Goal: Task Accomplishment & Management: Use online tool/utility

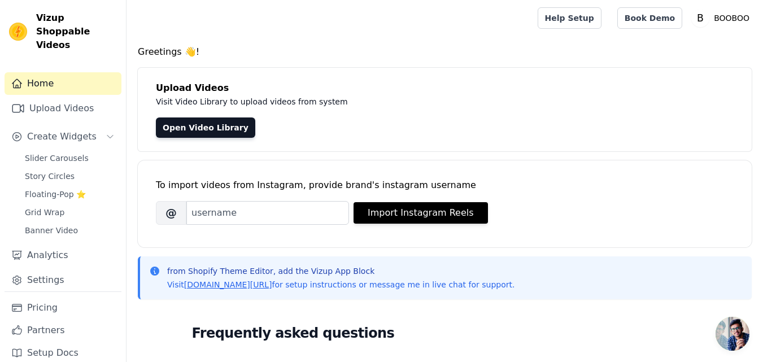
click at [490, 14] on div at bounding box center [330, 18] width 389 height 36
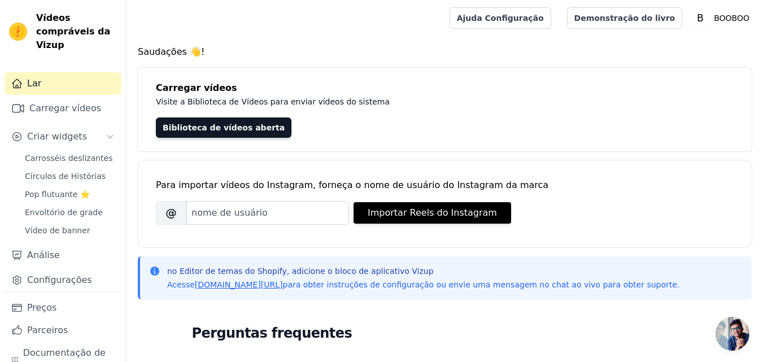
click at [355, 128] on div "Biblioteca de vídeos aberta" at bounding box center [445, 128] width 578 height 20
click at [62, 193] on font "Pop flutuante ⭐" at bounding box center [57, 194] width 65 height 9
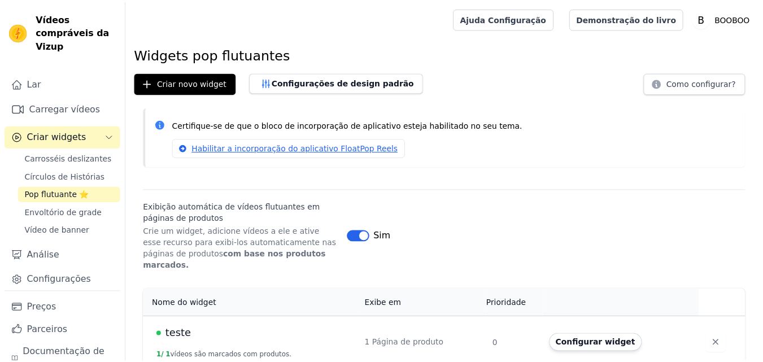
scroll to position [1, 0]
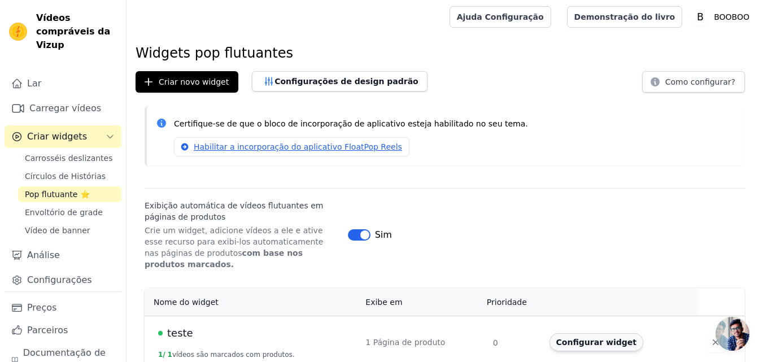
click at [566, 338] on font "Configurar widget" at bounding box center [596, 342] width 80 height 9
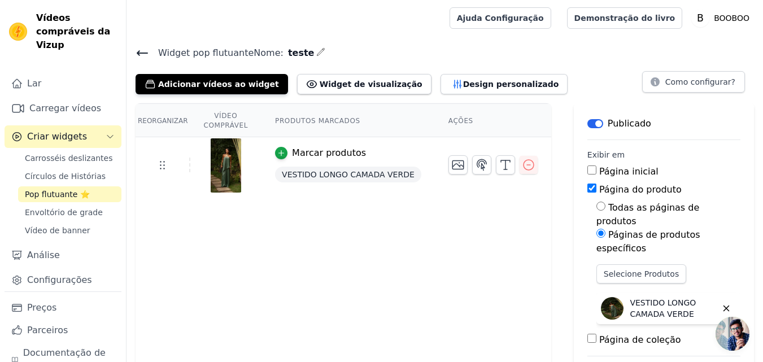
click at [143, 54] on icon at bounding box center [143, 53] width 14 height 14
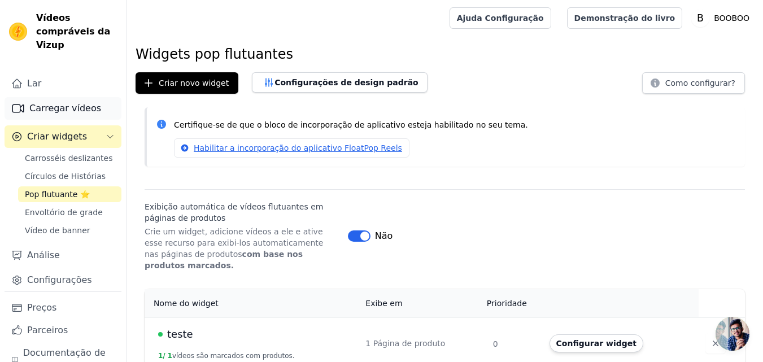
click at [53, 110] on font "Carregar vídeos" at bounding box center [65, 108] width 72 height 11
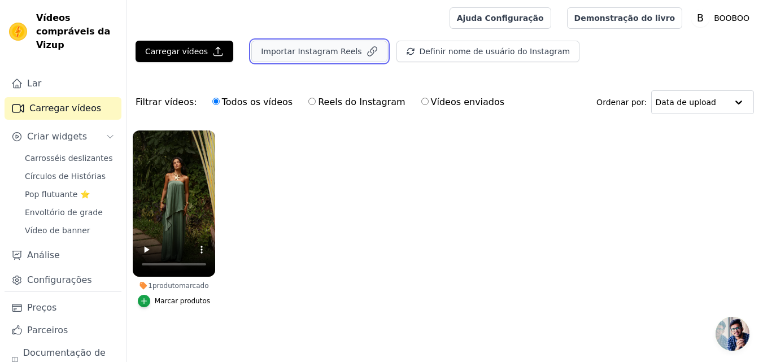
click at [316, 58] on button "Importar Instagram Reels" at bounding box center [319, 51] width 136 height 21
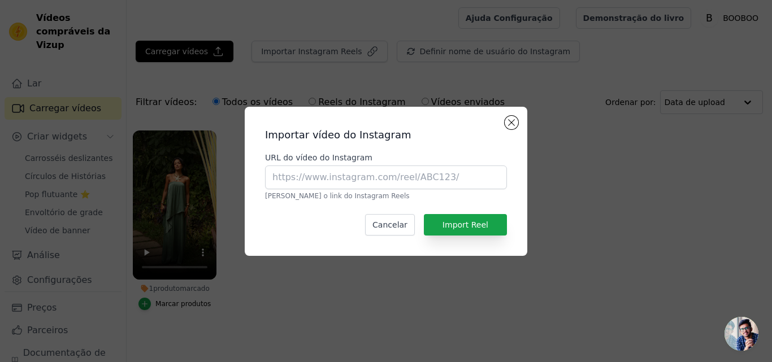
click at [546, 129] on div "Importar vídeo do Instagram URL do vídeo do Instagram [PERSON_NAME] o link do I…" at bounding box center [386, 181] width 736 height 185
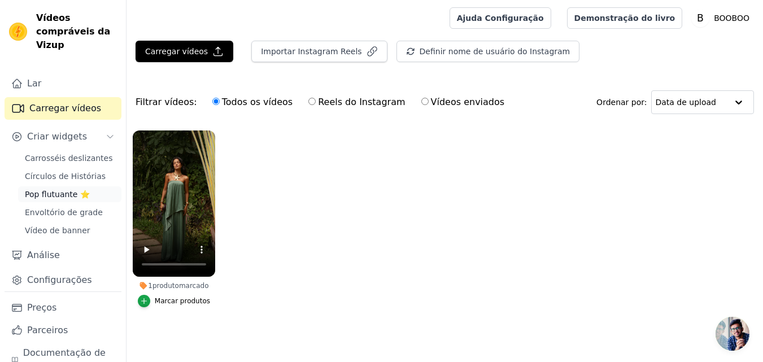
click at [54, 192] on font "Pop flutuante ⭐" at bounding box center [57, 194] width 65 height 9
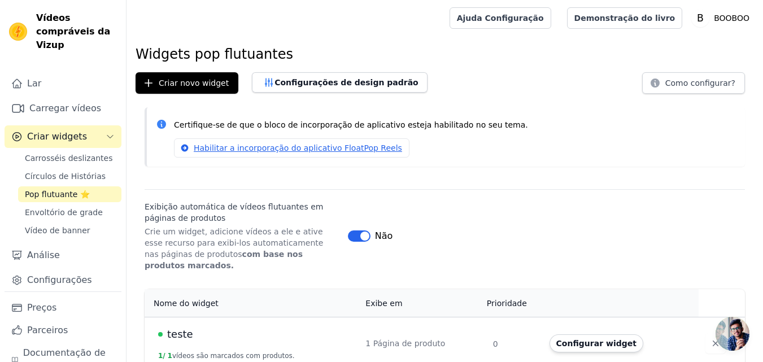
scroll to position [1, 0]
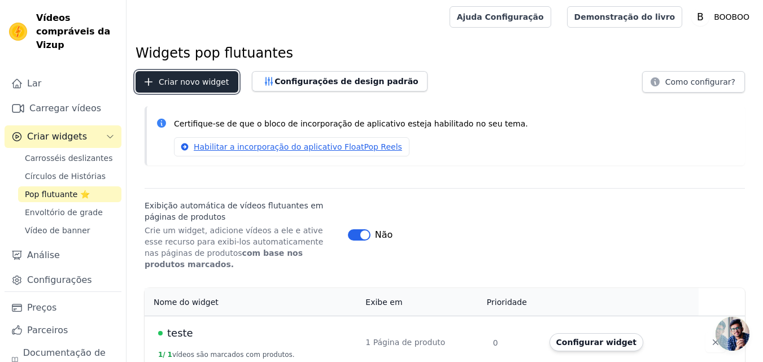
click at [189, 88] on button "Criar novo widget" at bounding box center [187, 81] width 103 height 21
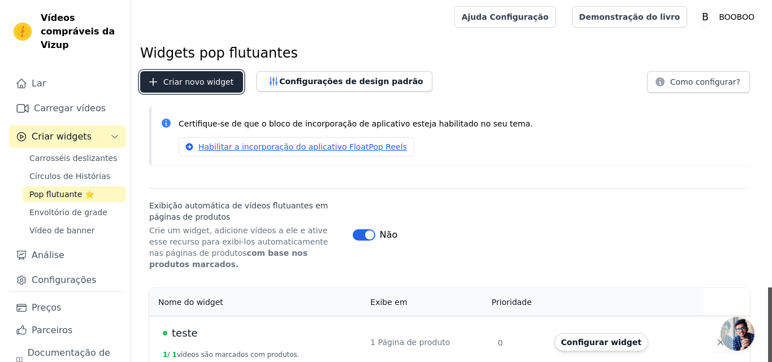
scroll to position [0, 0]
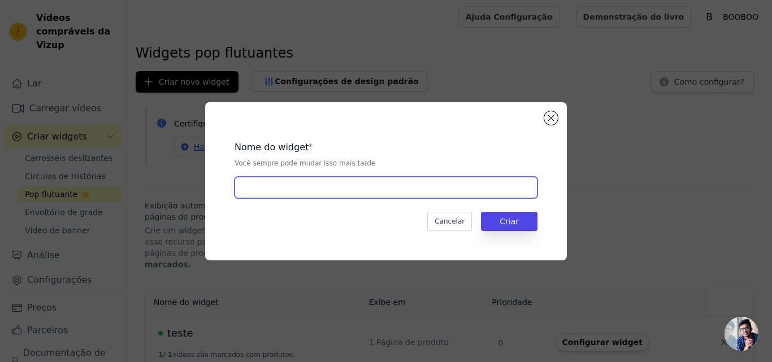
click at [384, 190] on input "text" at bounding box center [385, 187] width 303 height 21
type input "Teste 2"
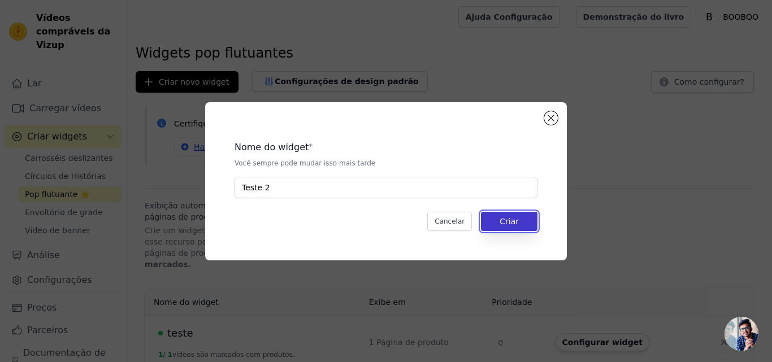
click at [500, 221] on button "Criar" at bounding box center [509, 221] width 56 height 19
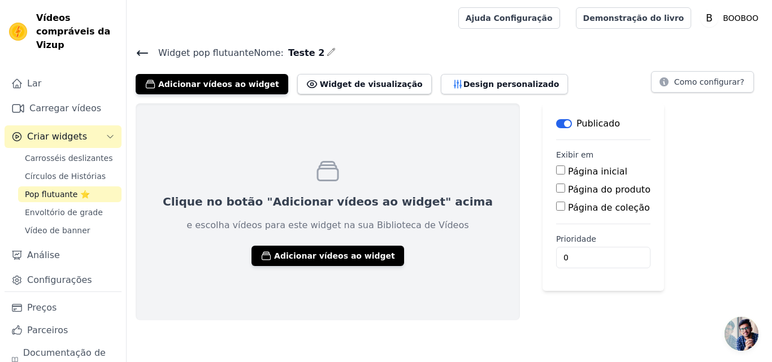
click at [556, 188] on input "Página do produto" at bounding box center [560, 188] width 9 height 9
checkbox input "true"
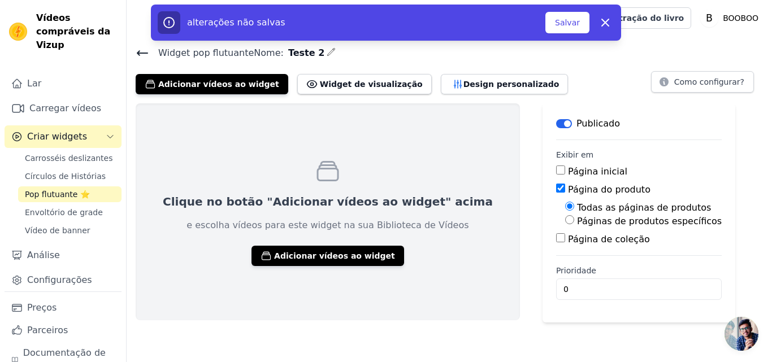
click at [565, 219] on input "Páginas de produtos específicos" at bounding box center [569, 219] width 9 height 9
radio input "true"
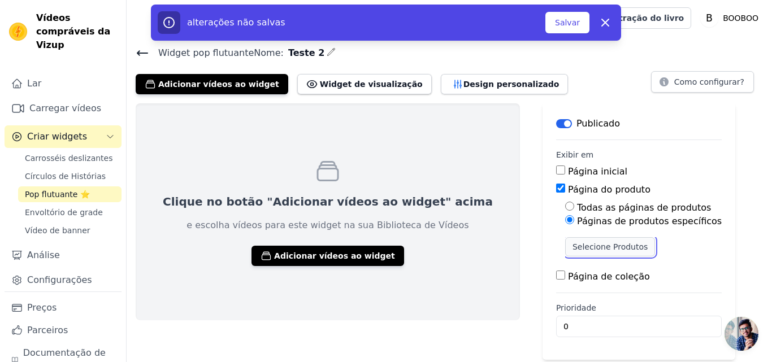
click at [572, 244] on font "Selecione Produtos" at bounding box center [609, 246] width 75 height 9
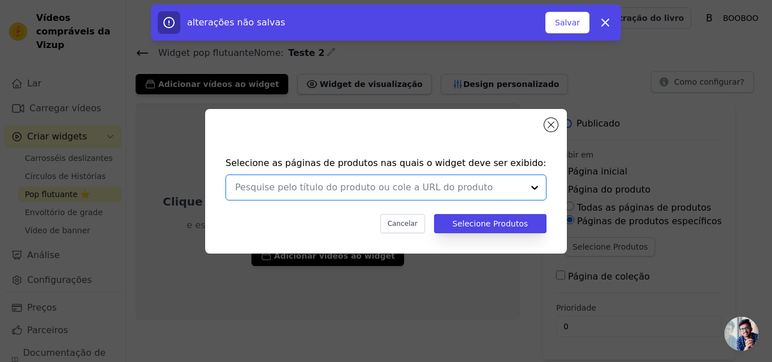
click at [441, 186] on input "text" at bounding box center [379, 188] width 288 height 14
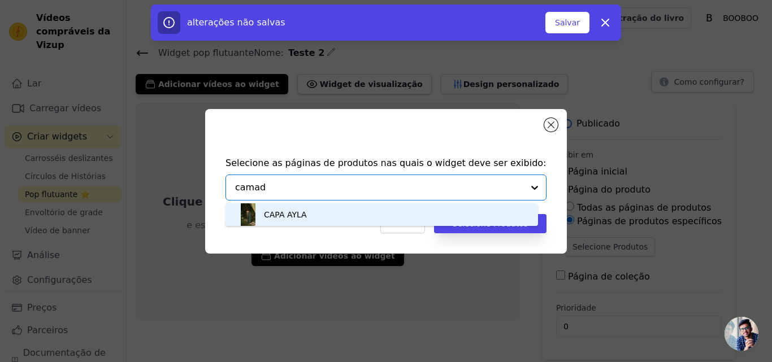
type input "camada"
click at [343, 215] on div "CAPA AYLA" at bounding box center [382, 214] width 290 height 23
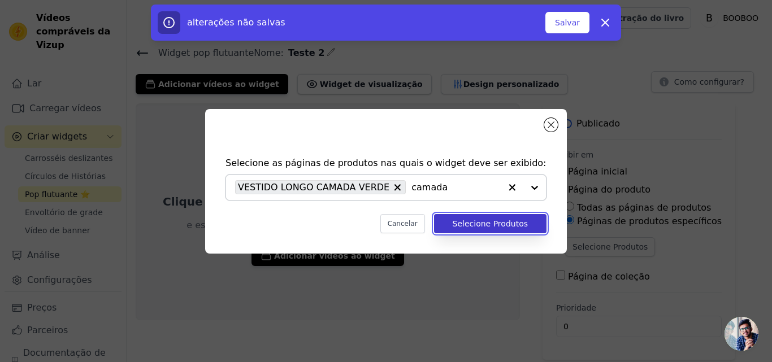
click at [489, 224] on font "Selecione Produtos" at bounding box center [490, 223] width 75 height 9
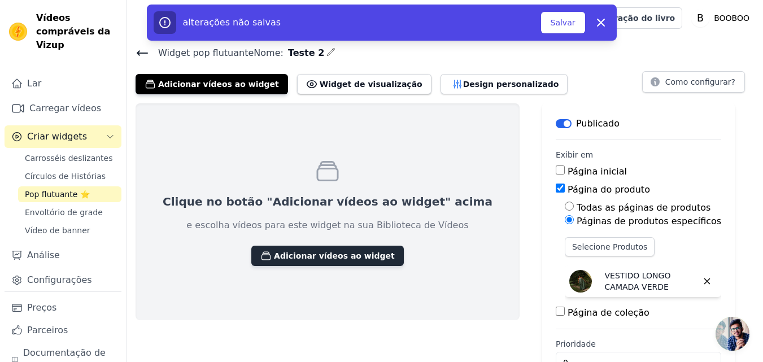
click at [309, 252] on font "Adicionar vídeos ao widget" at bounding box center [334, 255] width 121 height 9
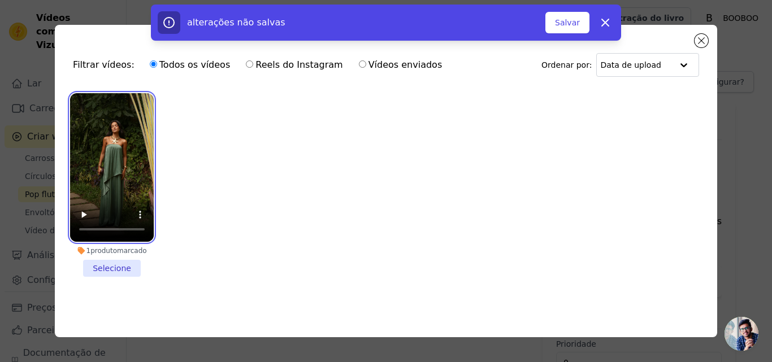
click at [116, 170] on video at bounding box center [112, 167] width 84 height 149
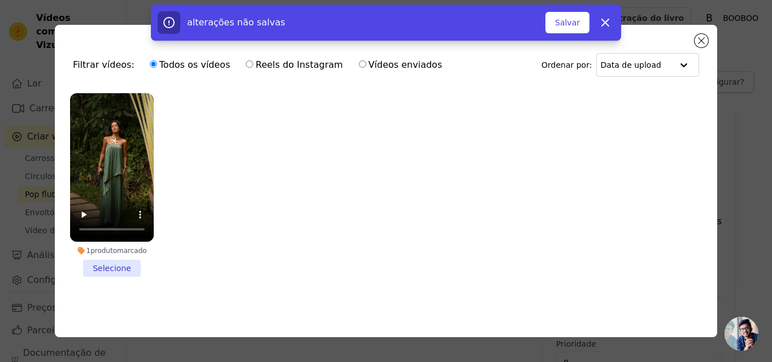
click at [118, 265] on li "1 produto marcado Selecione" at bounding box center [112, 185] width 84 height 184
click at [0, 0] on input "1 produto marcado Selecione" at bounding box center [0, 0] width 0 height 0
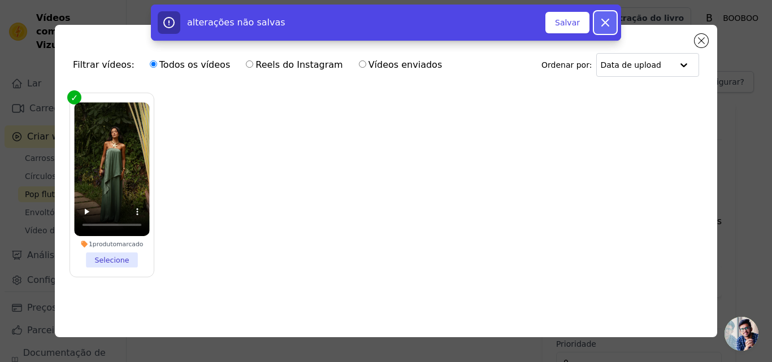
click at [602, 27] on icon "button" at bounding box center [605, 23] width 14 height 14
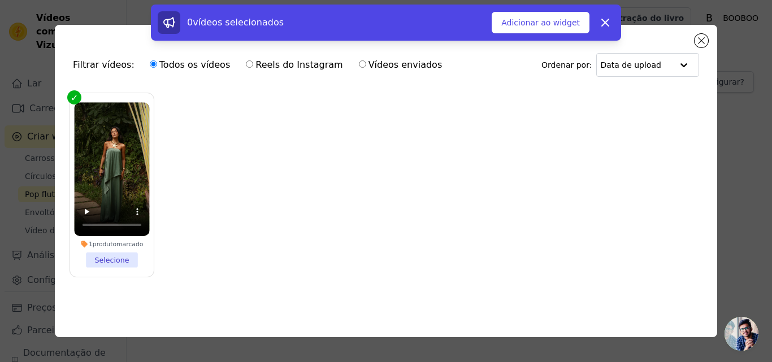
click at [124, 254] on li "1 produto marcado Selecione" at bounding box center [111, 185] width 75 height 166
click at [0, 0] on input "1 produto marcado Selecione" at bounding box center [0, 0] width 0 height 0
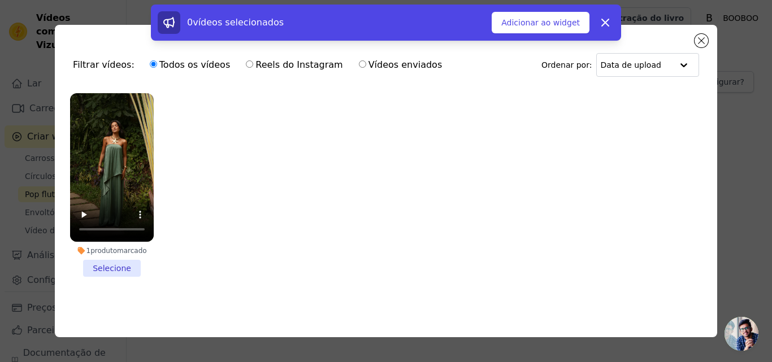
click at [124, 254] on li "1 produto marcado Selecione" at bounding box center [112, 185] width 84 height 184
click at [0, 0] on input "1 produto marcado Selecione" at bounding box center [0, 0] width 0 height 0
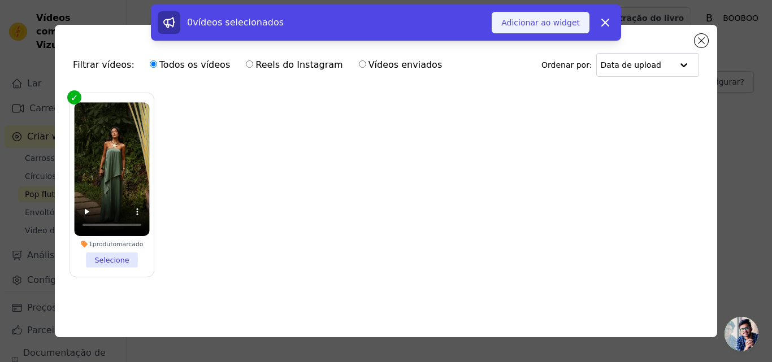
click at [541, 24] on font "Adicionar ao widget" at bounding box center [540, 22] width 79 height 9
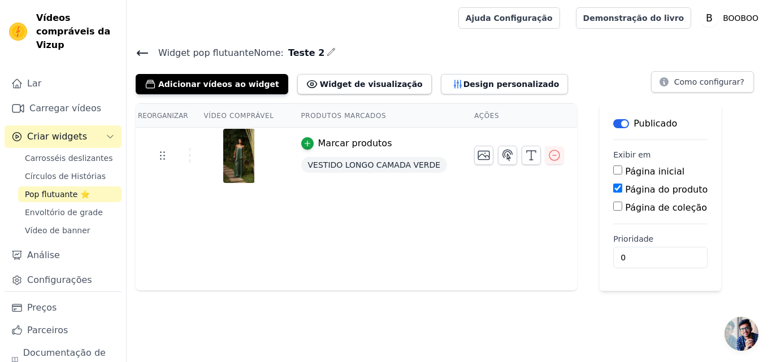
click at [318, 144] on font "Marcar produtos" at bounding box center [355, 143] width 74 height 11
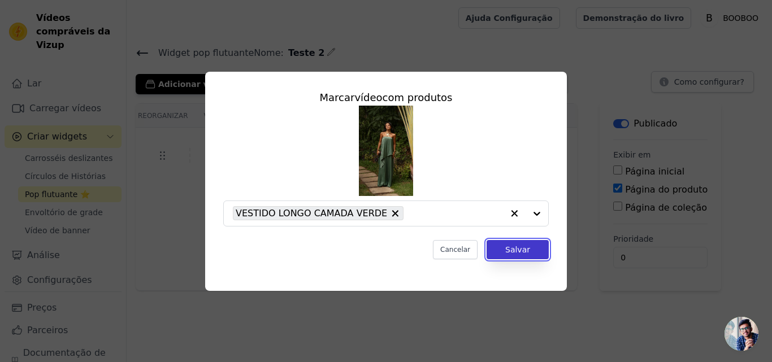
click at [508, 254] on button "Salvar" at bounding box center [517, 249] width 62 height 19
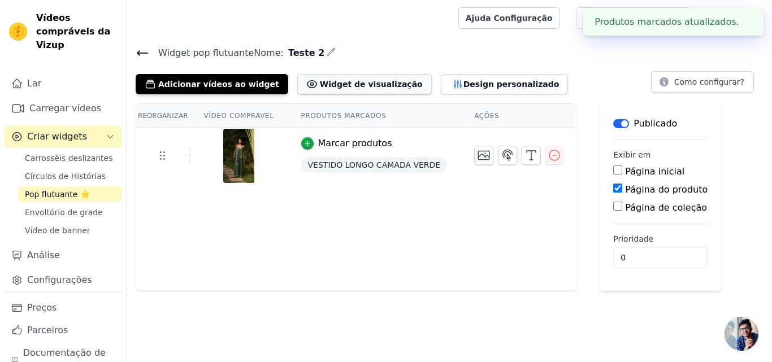
click at [347, 80] on font "Widget de visualização" at bounding box center [371, 84] width 103 height 9
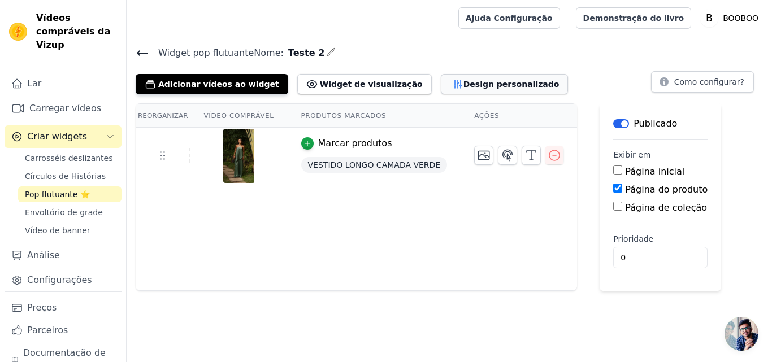
click at [463, 85] on font "Design personalizado" at bounding box center [511, 84] width 96 height 9
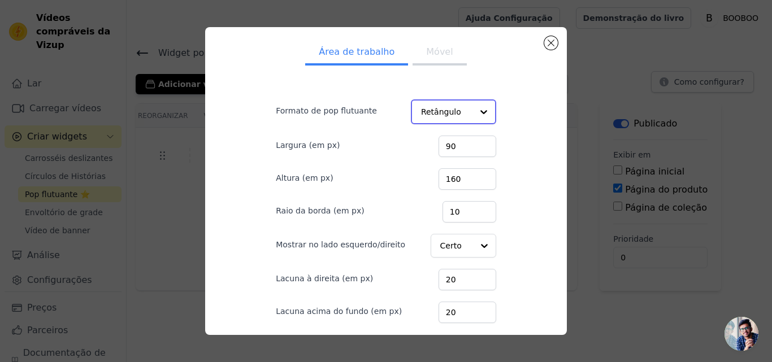
click at [424, 107] on input "Formato de pop flutuante" at bounding box center [446, 112] width 51 height 23
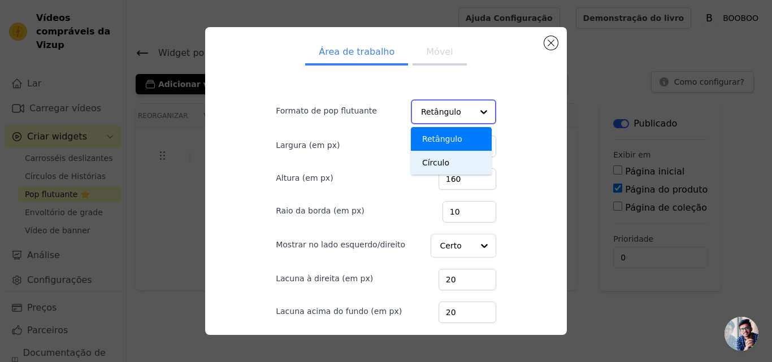
click at [422, 166] on font "Círculo" at bounding box center [435, 162] width 27 height 9
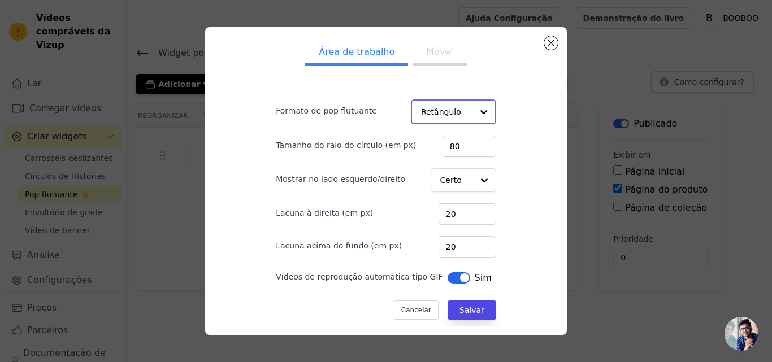
scroll to position [3, 0]
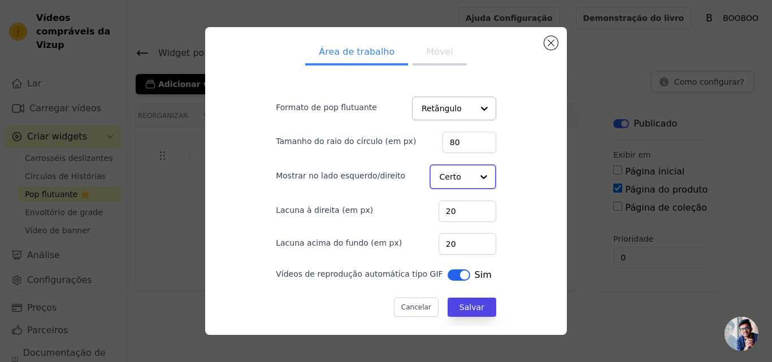
click at [440, 173] on input "Mostrar no lado esquerdo/direito" at bounding box center [456, 177] width 33 height 23
click at [453, 210] on div "Esquerda" at bounding box center [461, 204] width 64 height 24
click at [459, 307] on font "Salvar" at bounding box center [471, 307] width 25 height 9
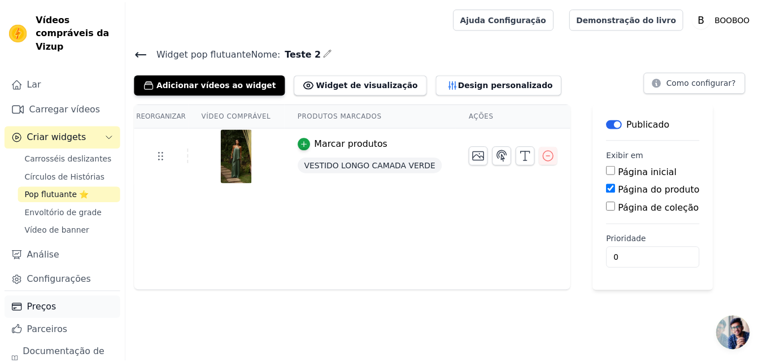
scroll to position [25, 0]
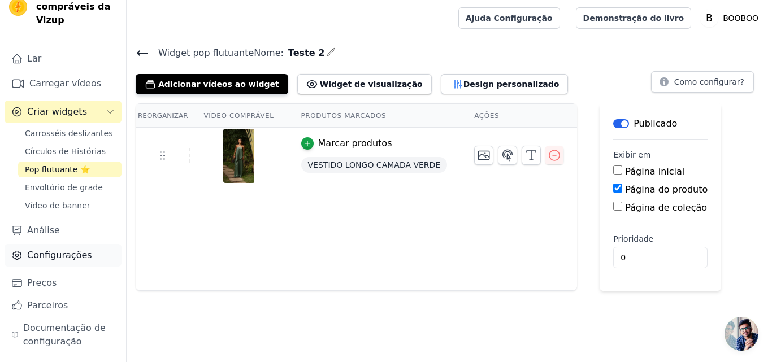
click at [42, 254] on font "Configurações" at bounding box center [59, 255] width 65 height 11
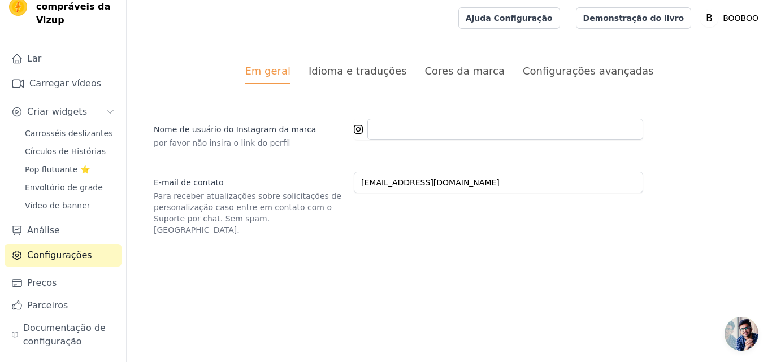
click at [345, 76] on font "Idioma e traduções" at bounding box center [357, 71] width 98 height 12
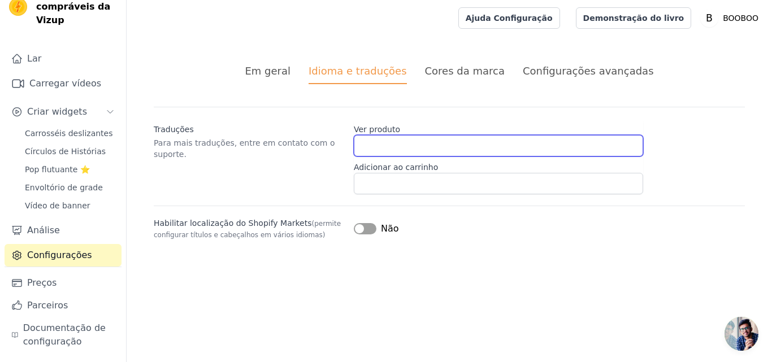
click at [408, 148] on input "Ver produto" at bounding box center [498, 145] width 289 height 21
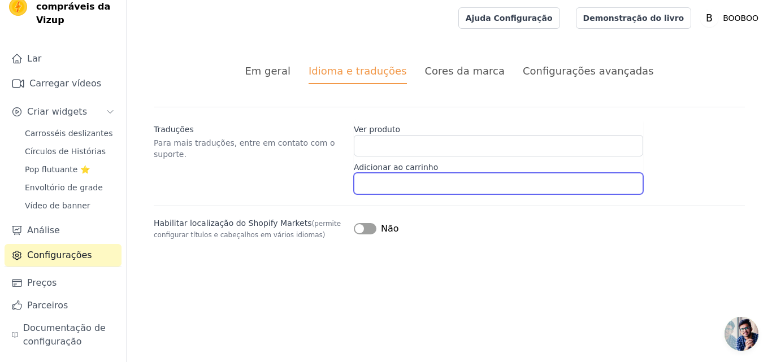
click at [416, 180] on input "Adicionar ao carrinho" at bounding box center [498, 183] width 289 height 21
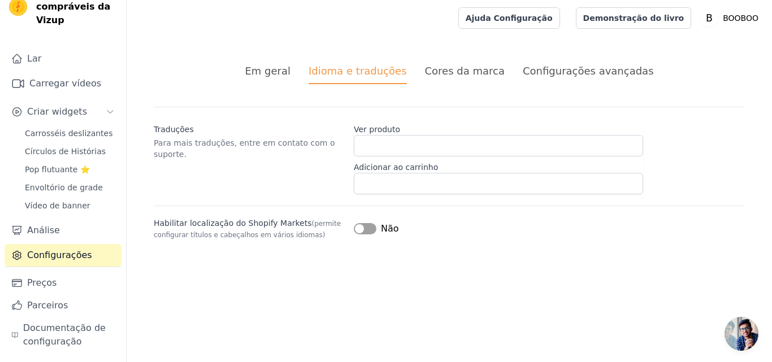
click at [543, 69] on font "Configurações avançadas" at bounding box center [588, 71] width 131 height 12
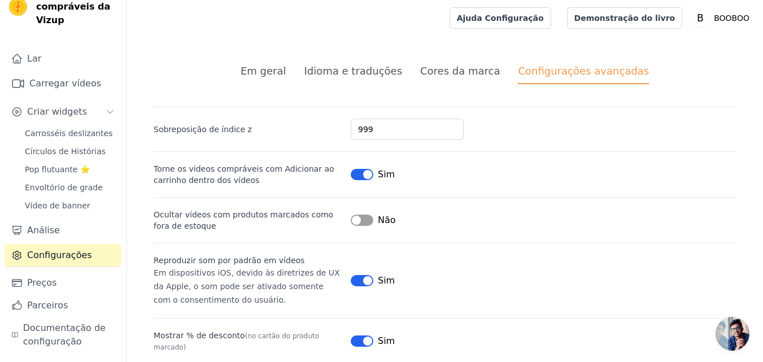
click at [451, 72] on font "Cores da marca" at bounding box center [460, 71] width 80 height 12
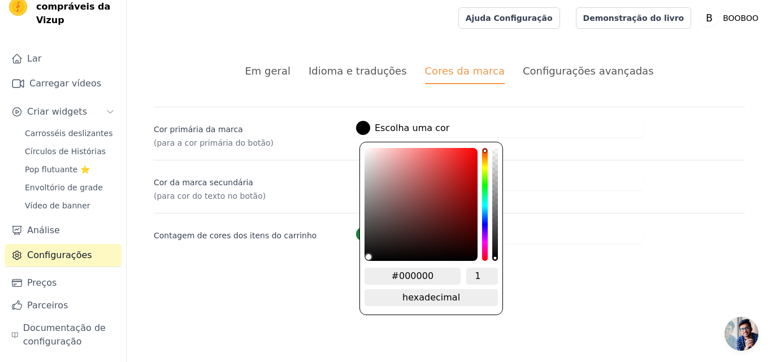
click at [397, 130] on font "Escolha uma cor" at bounding box center [412, 128] width 75 height 11
drag, startPoint x: 401, startPoint y: 275, endPoint x: 634, endPoint y: 234, distance: 236.3
click at [634, 234] on div "Cor primária da marca (para a cor primária do botão) #000000 Escolha uma cor #0…" at bounding box center [449, 175] width 591 height 137
click at [419, 271] on input "#000000" at bounding box center [412, 276] width 96 height 17
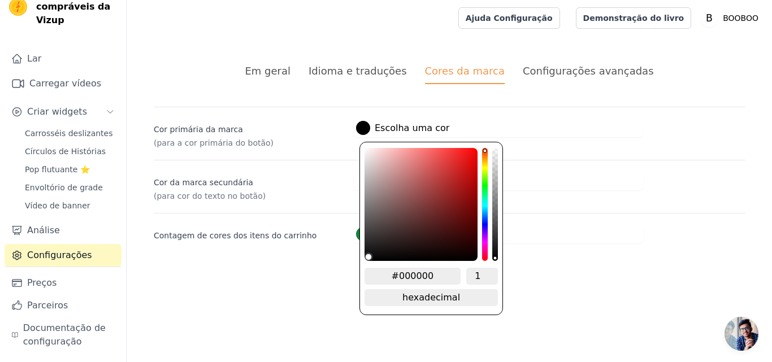
click at [419, 271] on input "#000000" at bounding box center [412, 276] width 96 height 17
paste input "4c5821"
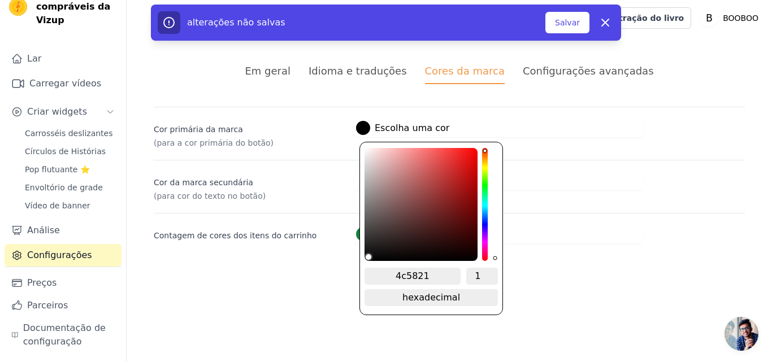
click at [398, 268] on input "4c5821" at bounding box center [412, 276] width 96 height 17
type input "#4c5821"
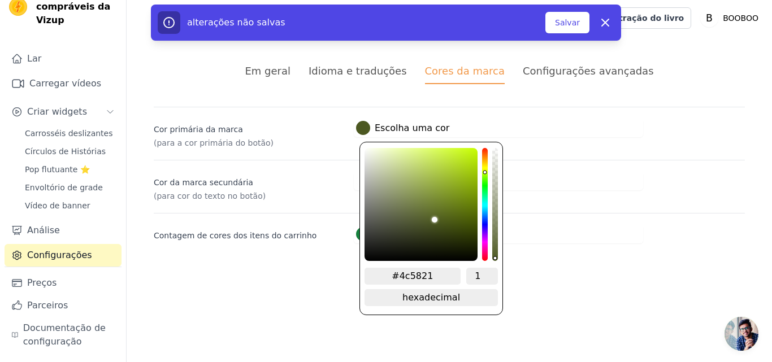
click at [347, 271] on html "Texto original Avalie a tradução O feedback vai ser usado para ajudar a melhora…" at bounding box center [386, 135] width 772 height 271
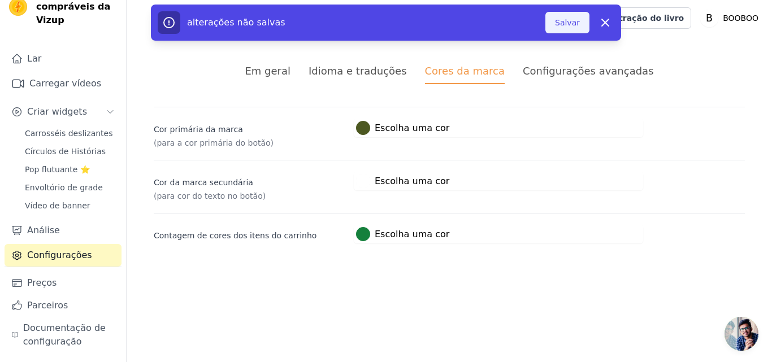
click at [566, 24] on font "Salvar" at bounding box center [567, 22] width 25 height 9
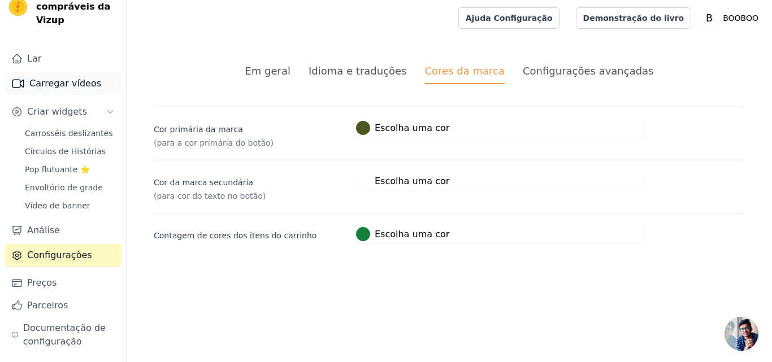
click at [56, 76] on link "Carregar vídeos" at bounding box center [63, 83] width 117 height 23
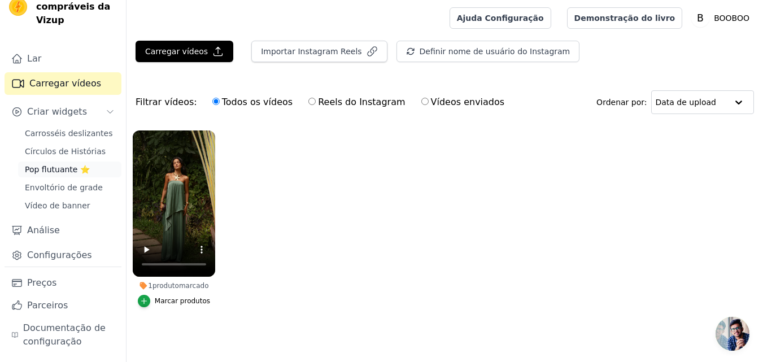
click at [39, 173] on font "Pop flutuante ⭐" at bounding box center [57, 169] width 65 height 9
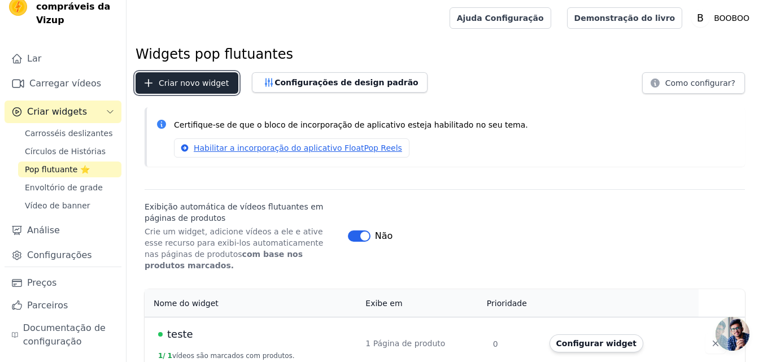
click at [191, 90] on button "Criar novo widget" at bounding box center [187, 82] width 103 height 21
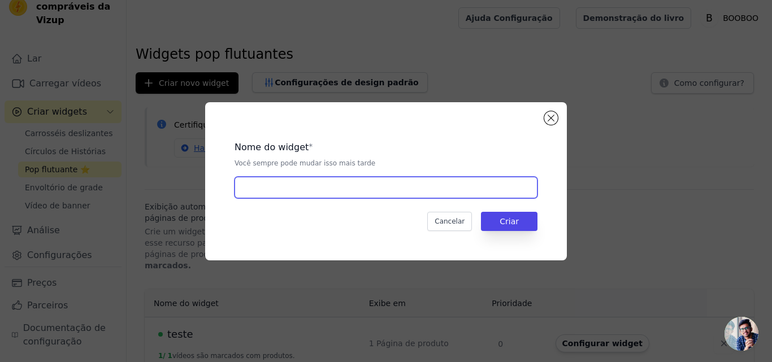
click at [323, 189] on input "text" at bounding box center [385, 187] width 303 height 21
type input "teste 3"
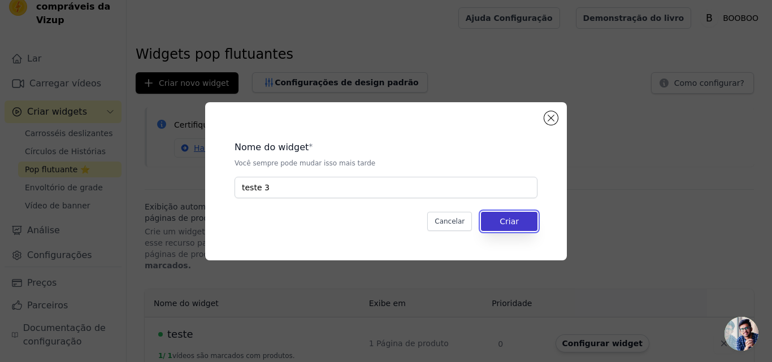
click at [502, 229] on button "Criar" at bounding box center [509, 221] width 56 height 19
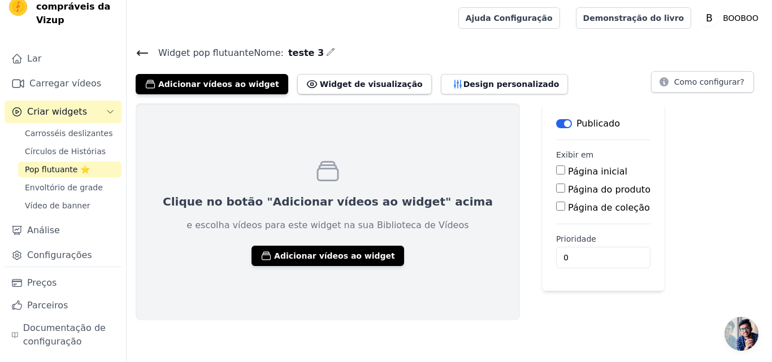
click at [556, 186] on input "Página do produto" at bounding box center [560, 188] width 9 height 9
checkbox input "true"
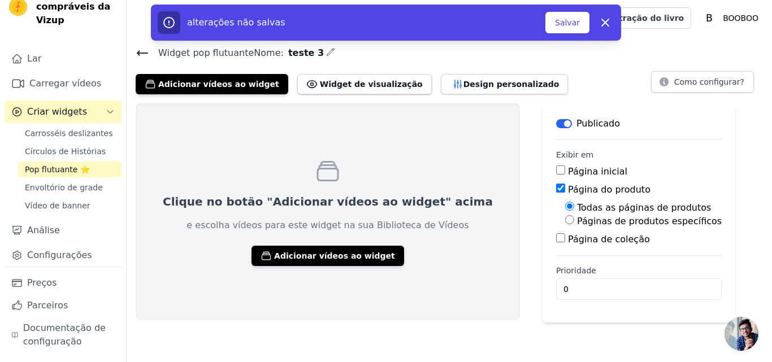
click at [565, 222] on input "Páginas de produtos específicos" at bounding box center [569, 219] width 9 height 9
radio input "true"
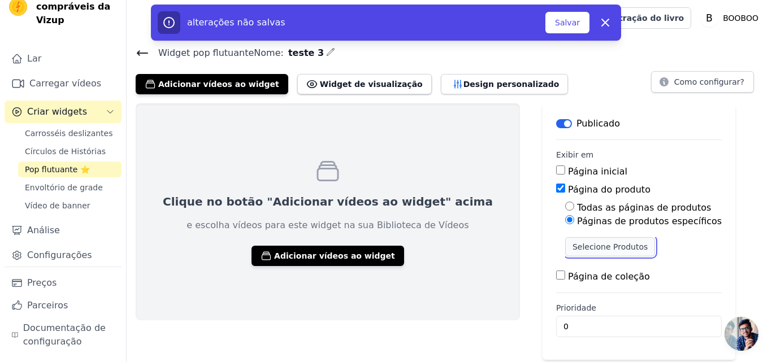
click at [572, 246] on font "Selecione Produtos" at bounding box center [609, 246] width 75 height 9
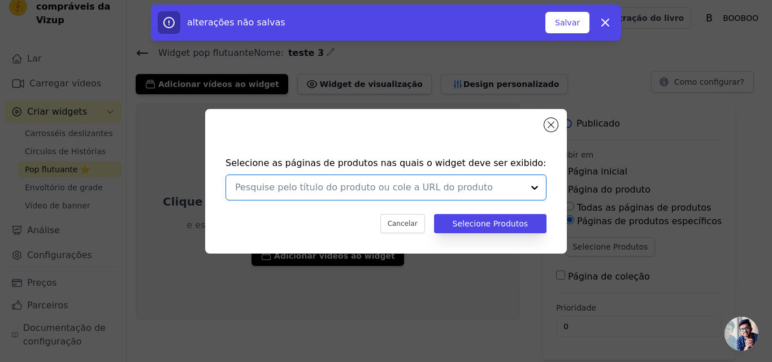
click at [415, 188] on input "text" at bounding box center [379, 188] width 288 height 14
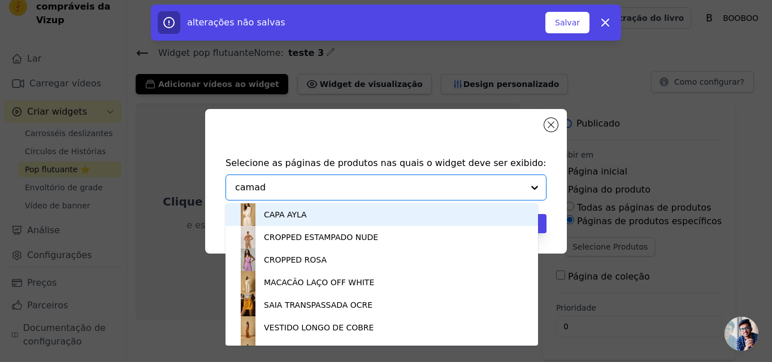
type input "camada"
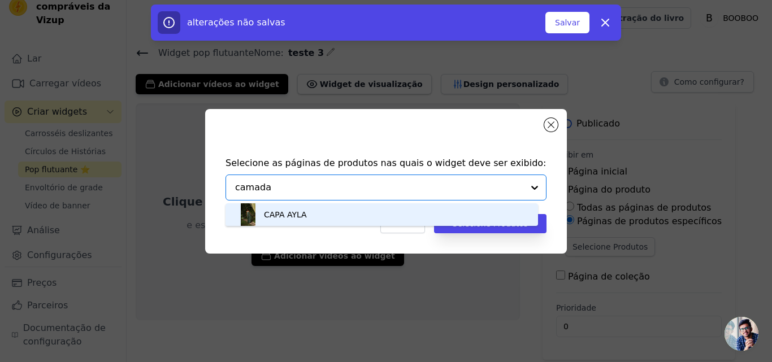
click at [293, 221] on div "CAPA AYLA" at bounding box center [382, 214] width 290 height 23
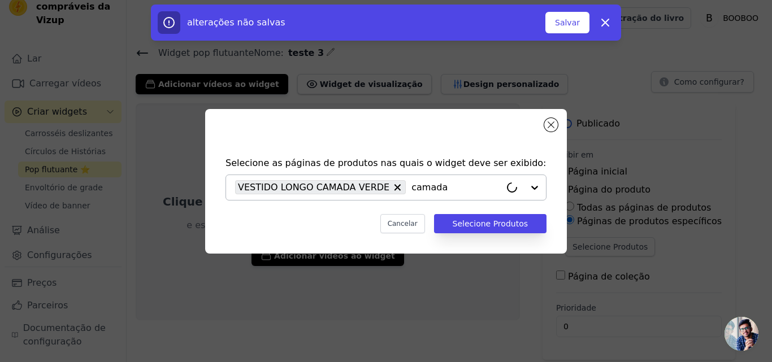
click at [293, 221] on div "Cancelar Selecione Produtos" at bounding box center [385, 223] width 321 height 19
click at [492, 231] on button "Selecione Produtos" at bounding box center [490, 223] width 112 height 19
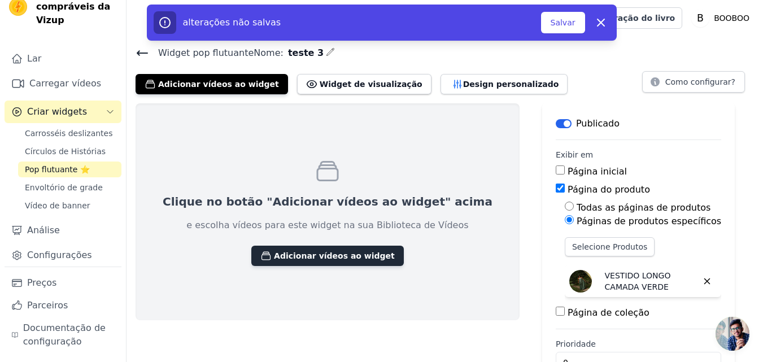
click at [300, 257] on font "Adicionar vídeos ao widget" at bounding box center [334, 255] width 121 height 9
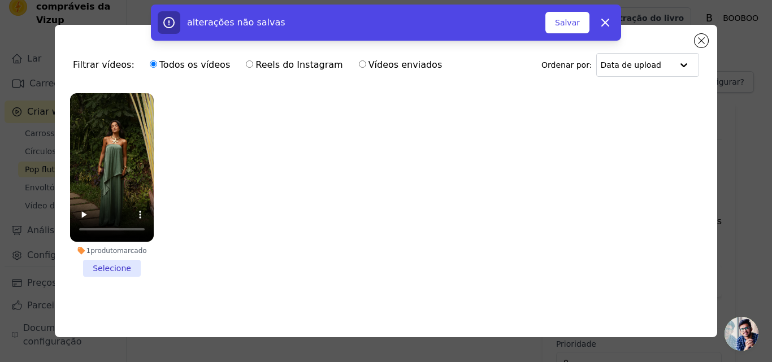
click at [115, 265] on li "1 produto marcado Selecione" at bounding box center [112, 185] width 84 height 184
click at [0, 0] on input "1 produto marcado Selecione" at bounding box center [0, 0] width 0 height 0
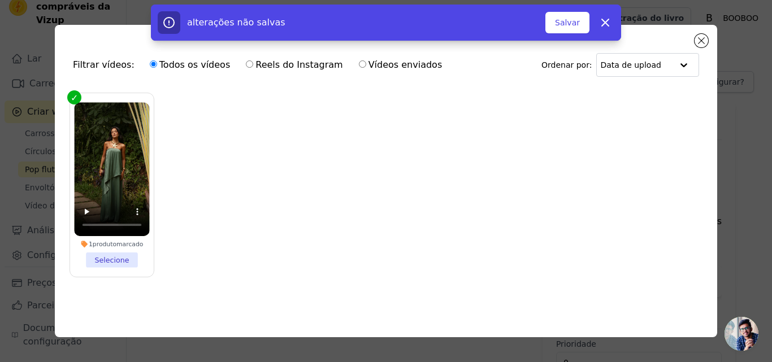
click at [563, 42] on div "0 vídeos selecionados Adicionar ao widget Liberar" at bounding box center [386, 25] width 772 height 41
click at [568, 30] on button "Salvar" at bounding box center [567, 22] width 44 height 21
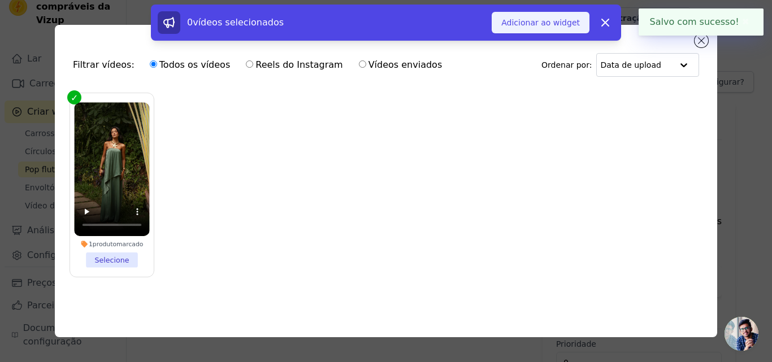
click at [559, 23] on font "Adicionar ao widget" at bounding box center [540, 22] width 79 height 9
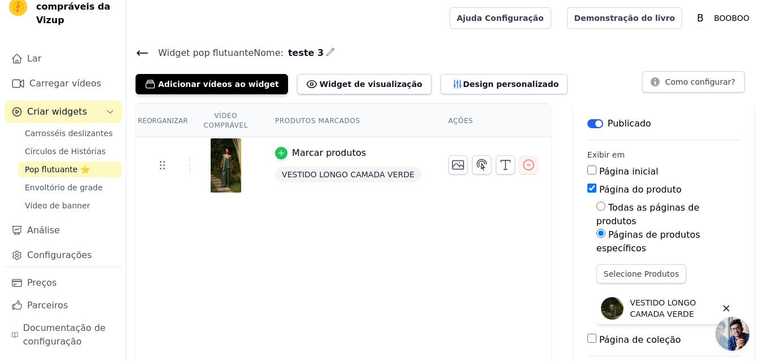
click at [284, 153] on icon "button" at bounding box center [281, 152] width 5 height 5
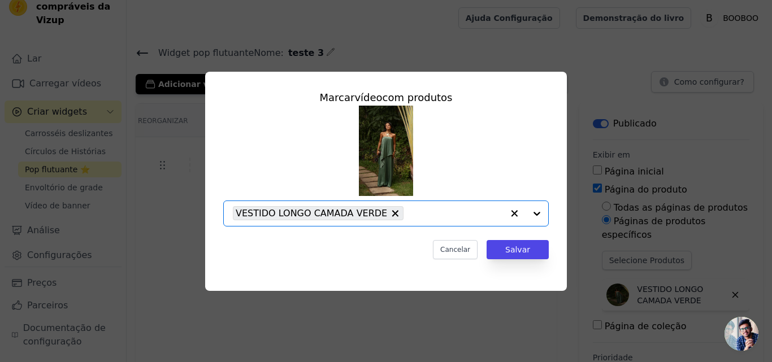
click at [409, 218] on input "text" at bounding box center [456, 214] width 94 height 14
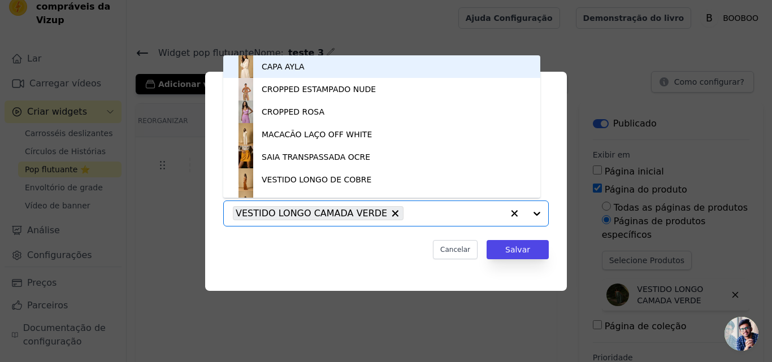
click at [409, 213] on input "text" at bounding box center [456, 214] width 94 height 14
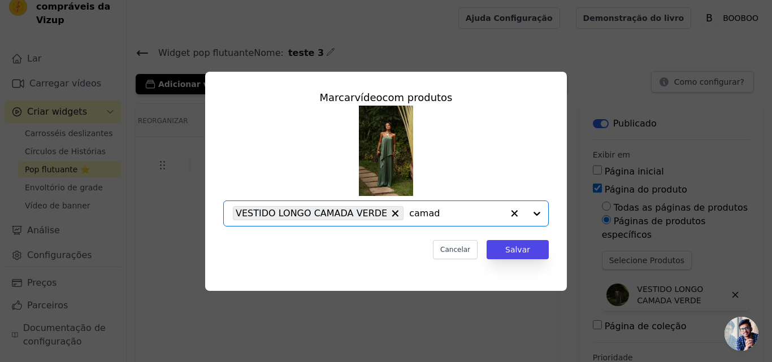
type input "camada"
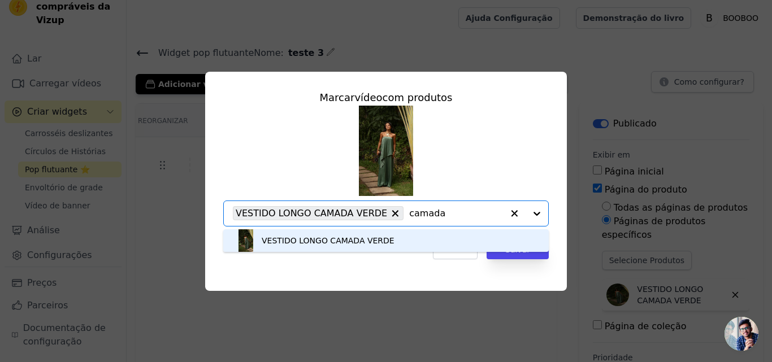
click at [358, 243] on font "VESTIDO LONGO CAMADA VERDE" at bounding box center [328, 240] width 133 height 9
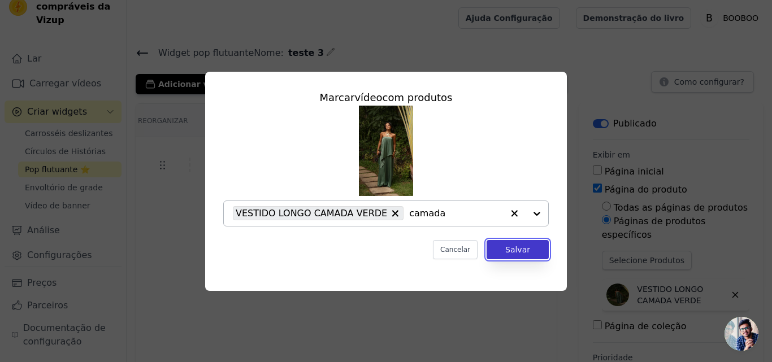
click at [531, 249] on button "Salvar" at bounding box center [517, 249] width 62 height 19
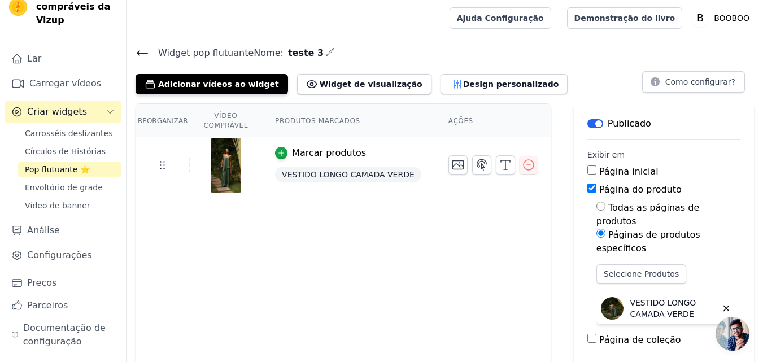
scroll to position [47, 0]
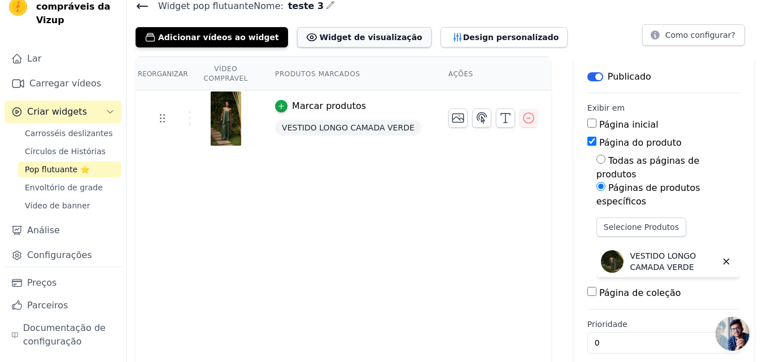
click at [372, 33] on font "Widget de visualização" at bounding box center [371, 37] width 103 height 9
click at [449, 43] on button "Design personalizado" at bounding box center [505, 37] width 128 height 20
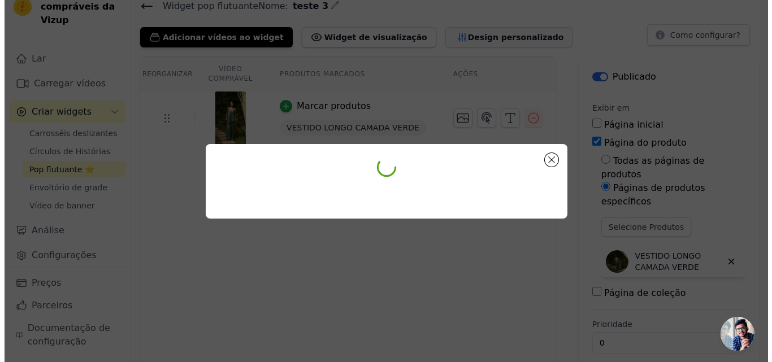
scroll to position [0, 0]
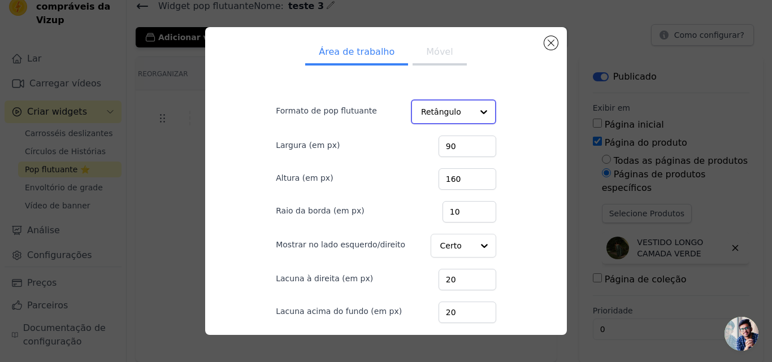
click at [434, 116] on input "Formato de pop flutuante" at bounding box center [446, 112] width 51 height 23
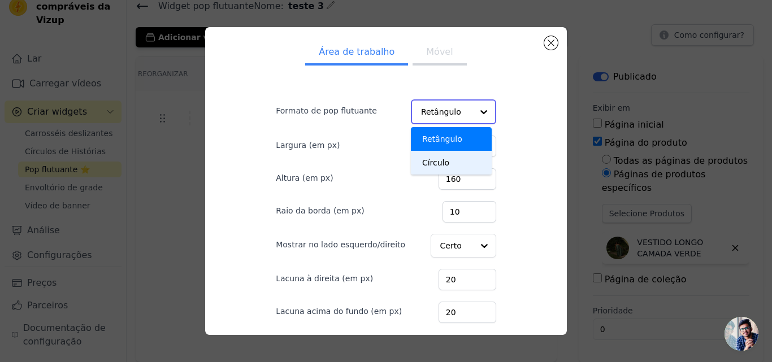
click at [423, 159] on font "Círculo" at bounding box center [435, 162] width 27 height 9
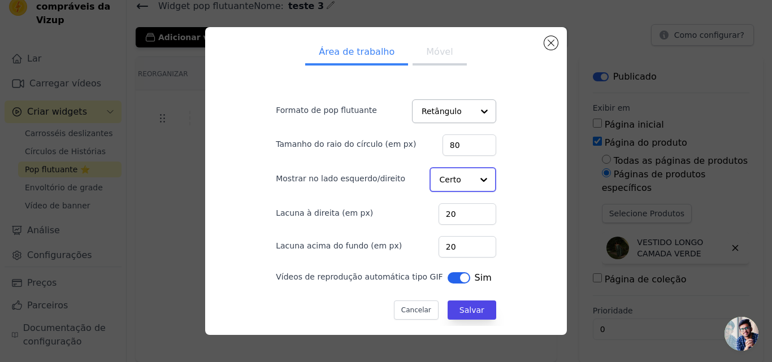
click at [440, 176] on input "Mostrar no lado esquerdo/direito" at bounding box center [456, 179] width 33 height 23
click at [441, 211] on font "Esquerda" at bounding box center [459, 206] width 37 height 9
click at [455, 179] on input "Mostrar no lado esquerdo/direito" at bounding box center [456, 179] width 33 height 23
click at [459, 207] on font "Esquerda" at bounding box center [459, 206] width 37 height 9
click at [459, 314] on font "Salvar" at bounding box center [471, 309] width 25 height 9
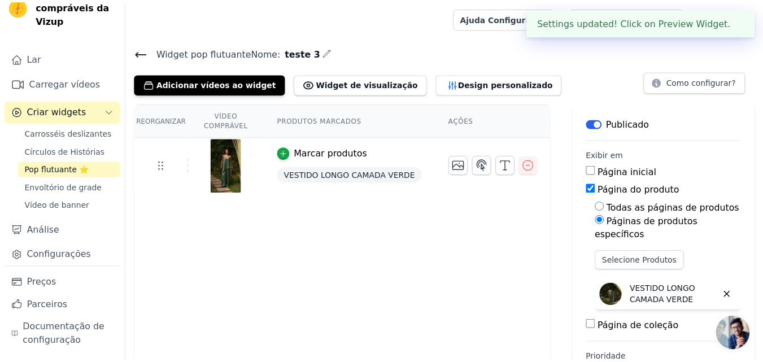
scroll to position [47, 0]
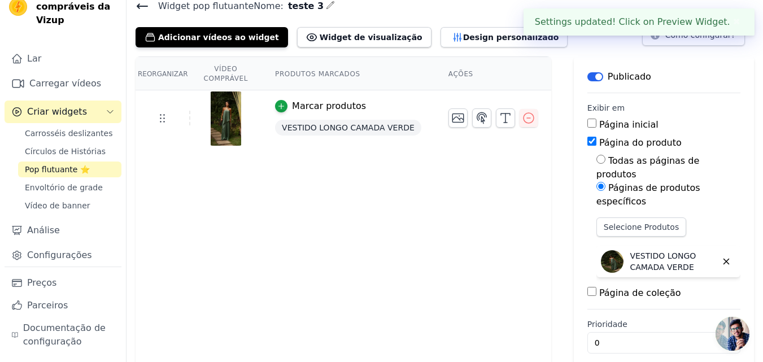
click at [429, 54] on div "Widget pop flutuante Nome: teste 3 Adicionar vídeos ao widget Widget de visuali…" at bounding box center [445, 187] width 637 height 378
click at [442, 31] on button "Design personalizado" at bounding box center [505, 37] width 128 height 20
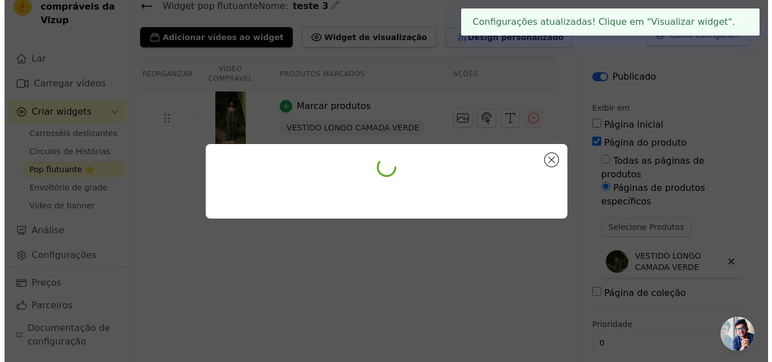
scroll to position [0, 0]
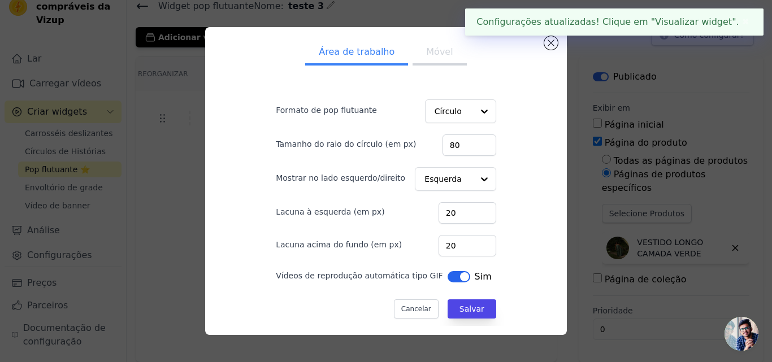
click at [426, 55] on font "Móvel" at bounding box center [439, 51] width 27 height 11
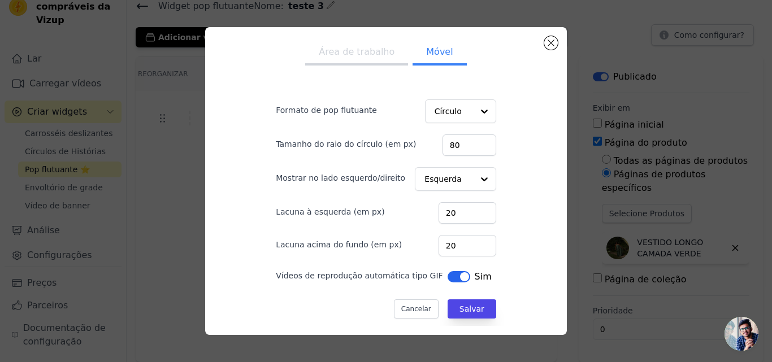
scroll to position [2, 0]
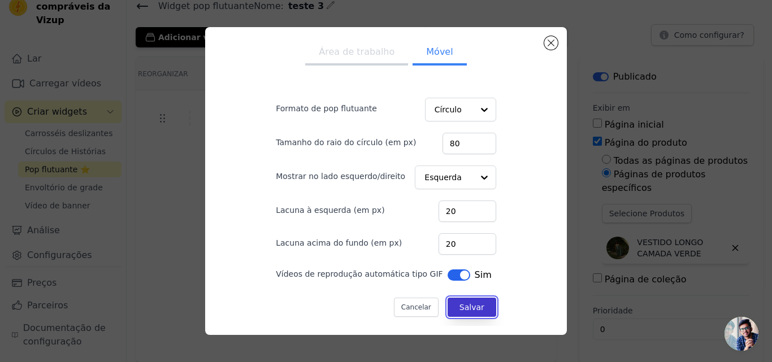
click at [463, 312] on font "Salvar" at bounding box center [471, 307] width 25 height 9
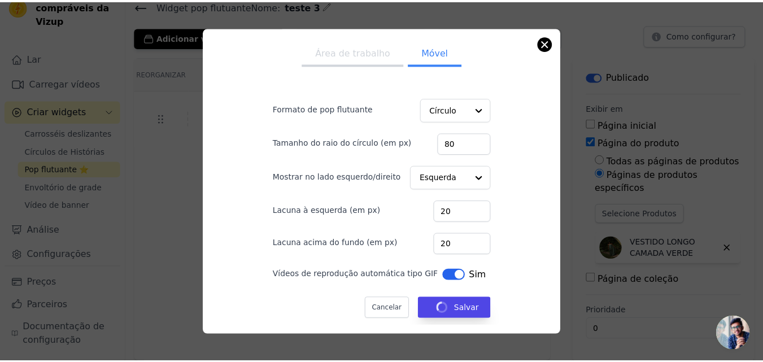
scroll to position [47, 0]
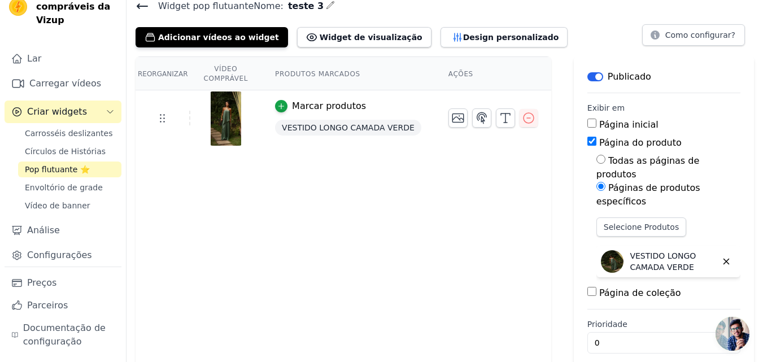
click at [21, 166] on link "Pop flutuante ⭐" at bounding box center [69, 170] width 103 height 16
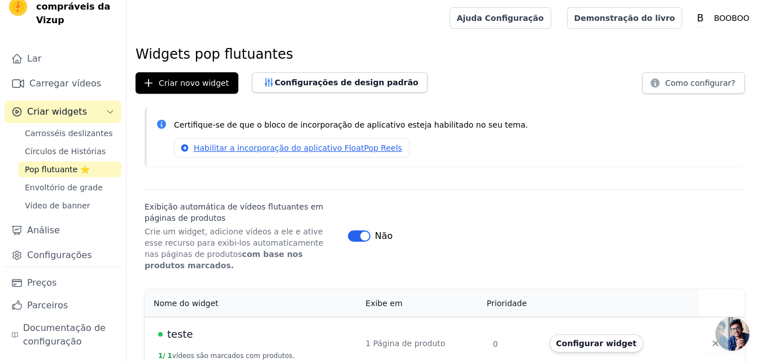
scroll to position [106, 0]
